Goal: Find specific page/section: Find specific page/section

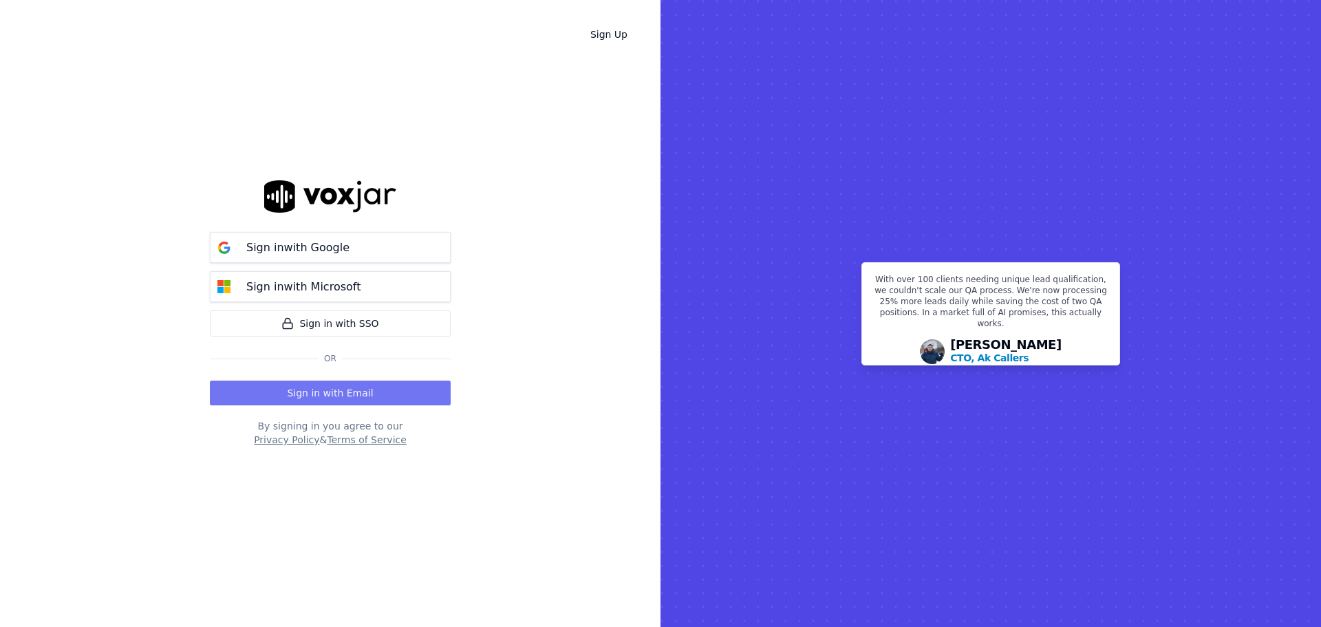
click at [335, 393] on button "Sign in with Email" at bounding box center [330, 393] width 241 height 25
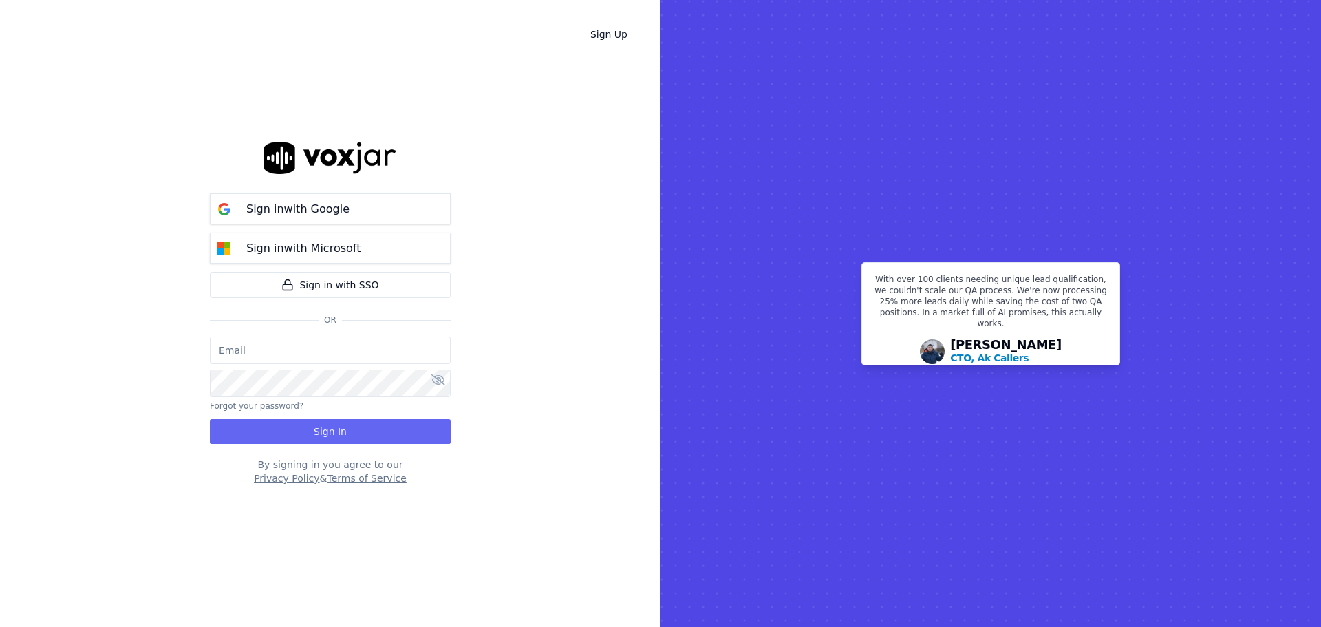
type input "opsmanager@tmesolutions.com.au"
click at [356, 340] on div "Sign in with Google Sign in with Microsoft Sign in with SSO Or opsmanager@tmeso…" at bounding box center [330, 313] width 241 height 583
click at [347, 439] on button "Sign In" at bounding box center [330, 431] width 241 height 25
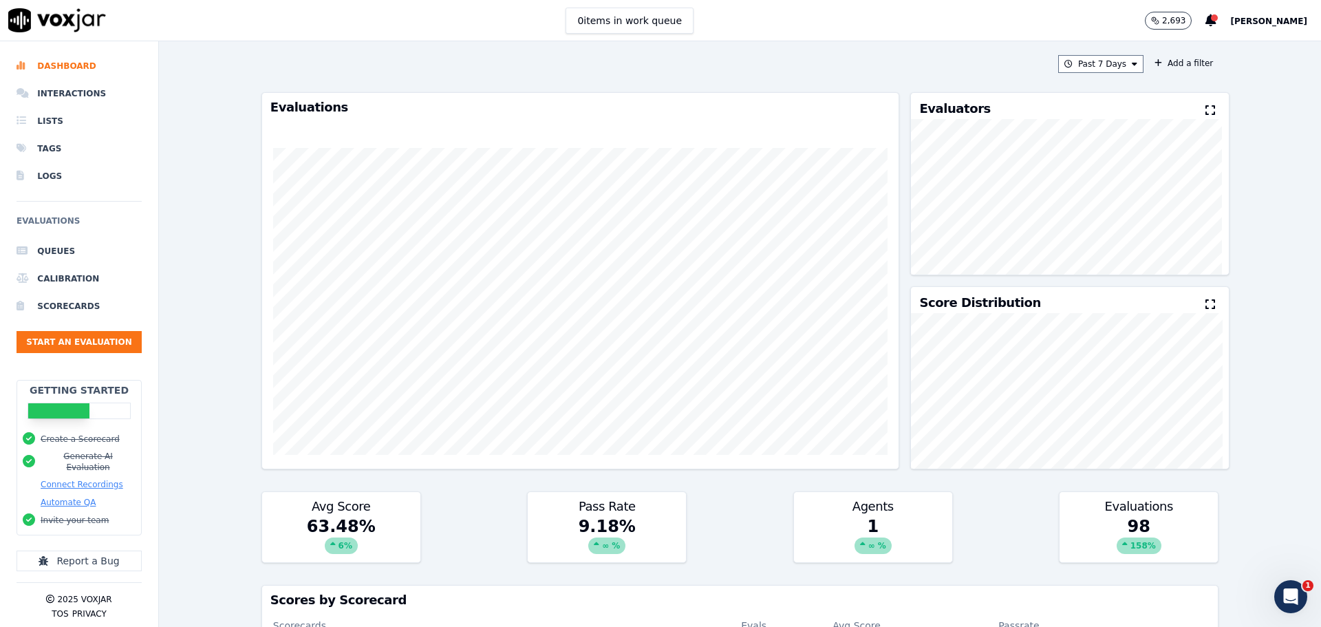
click at [1186, 16] on p "2,693" at bounding box center [1173, 20] width 23 height 11
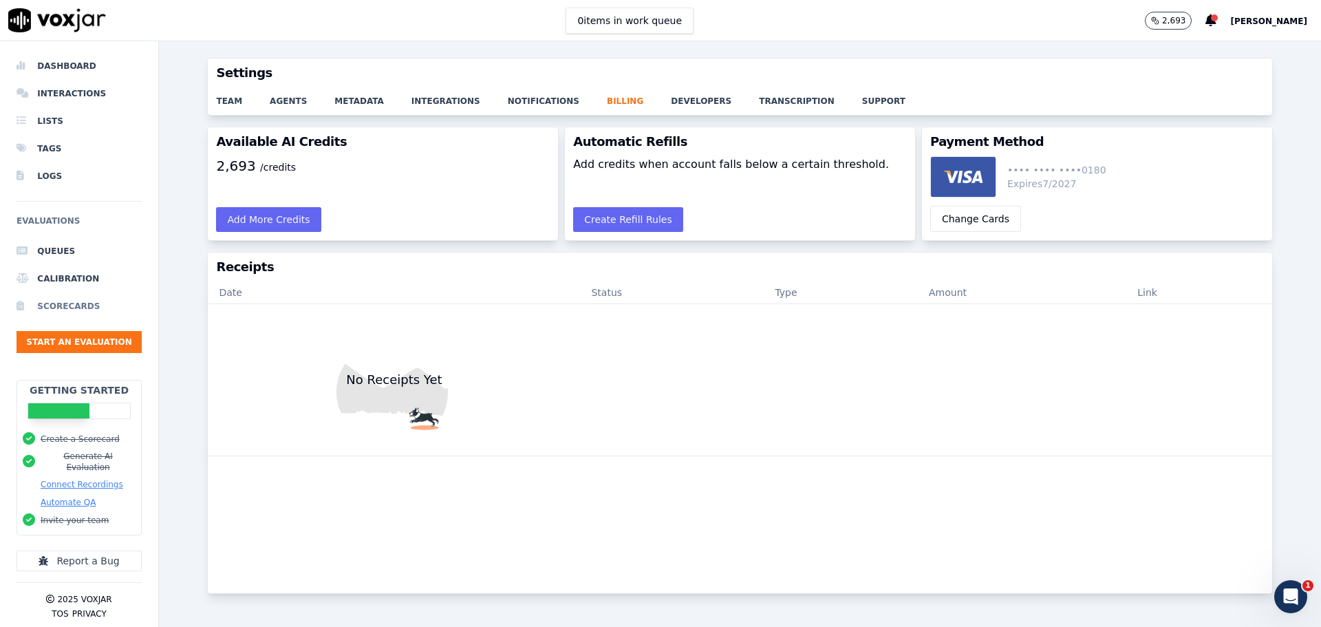
click at [66, 300] on li "Scorecards" at bounding box center [79, 306] width 125 height 28
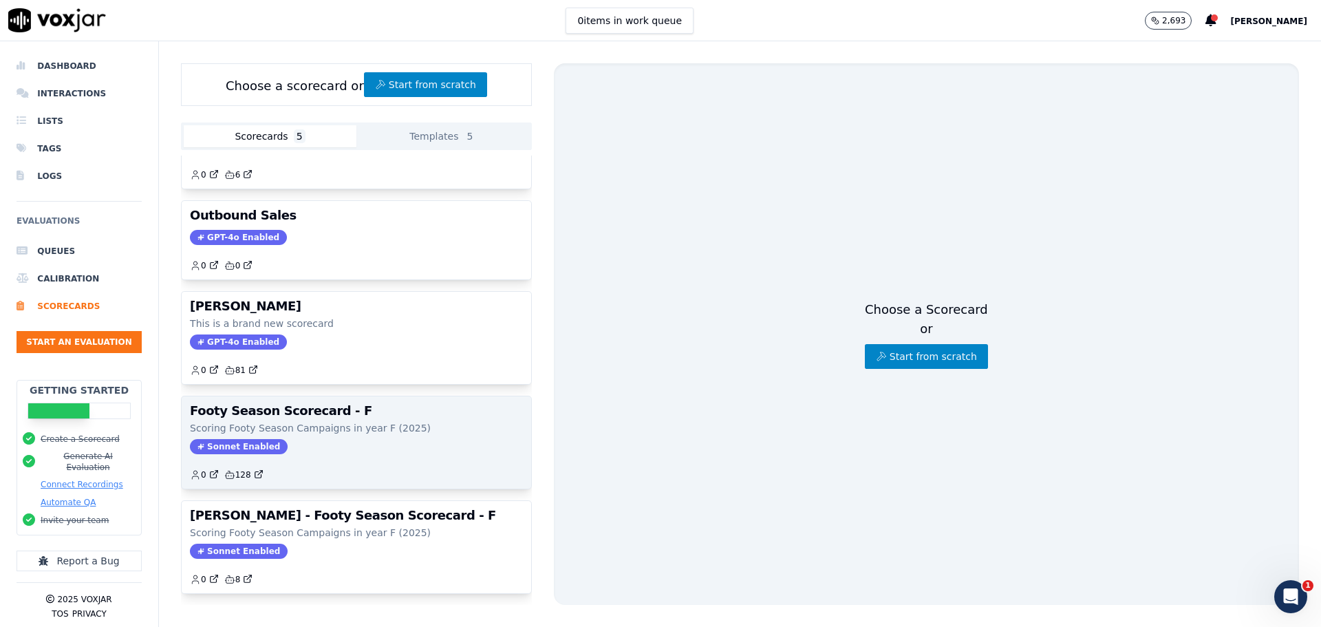
scroll to position [88, 0]
